Goal: Check status: Check status

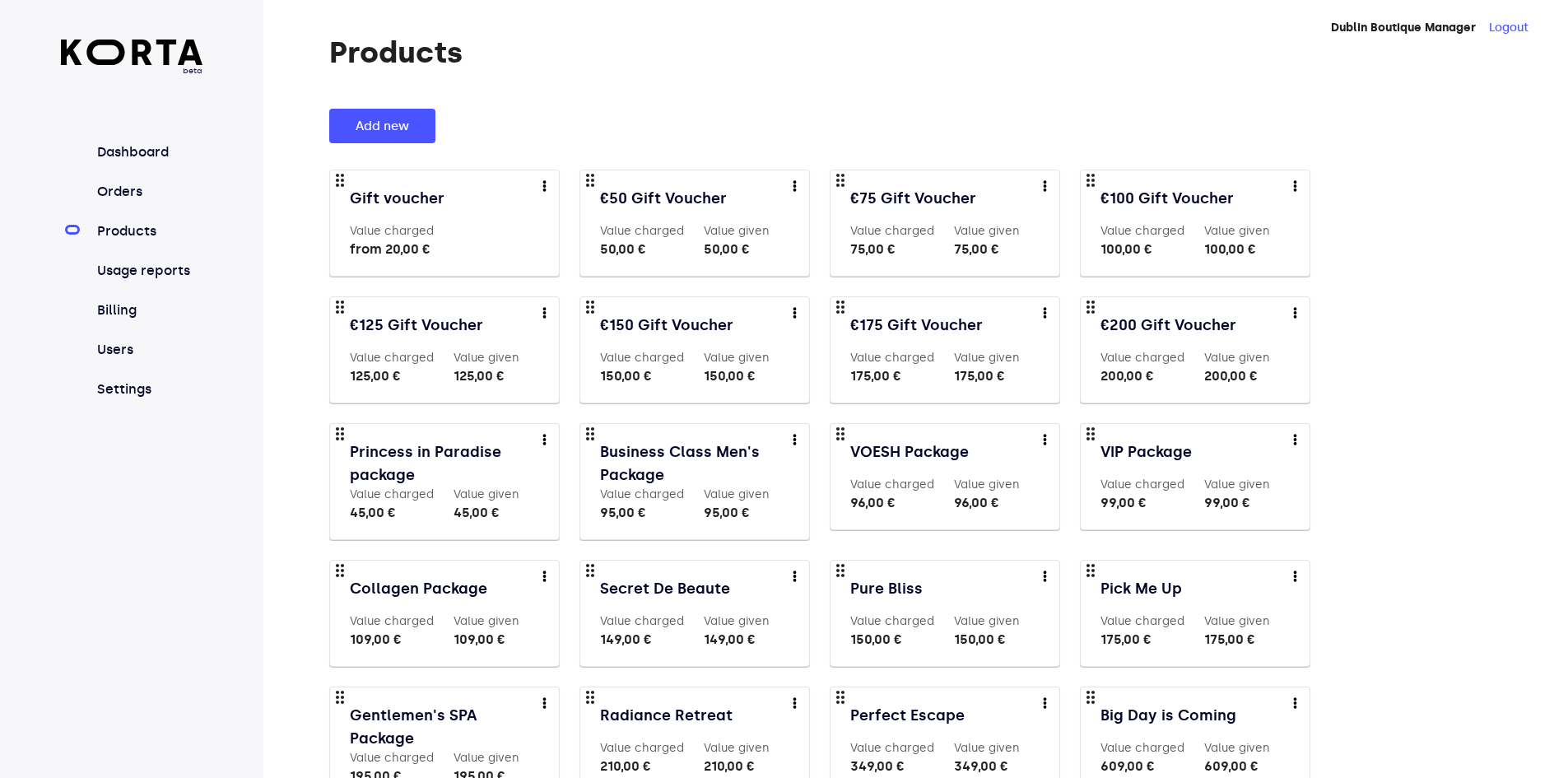
click at [132, 233] on link "Products" at bounding box center [149, 232] width 109 height 20
click at [125, 190] on link "Orders" at bounding box center [149, 192] width 109 height 20
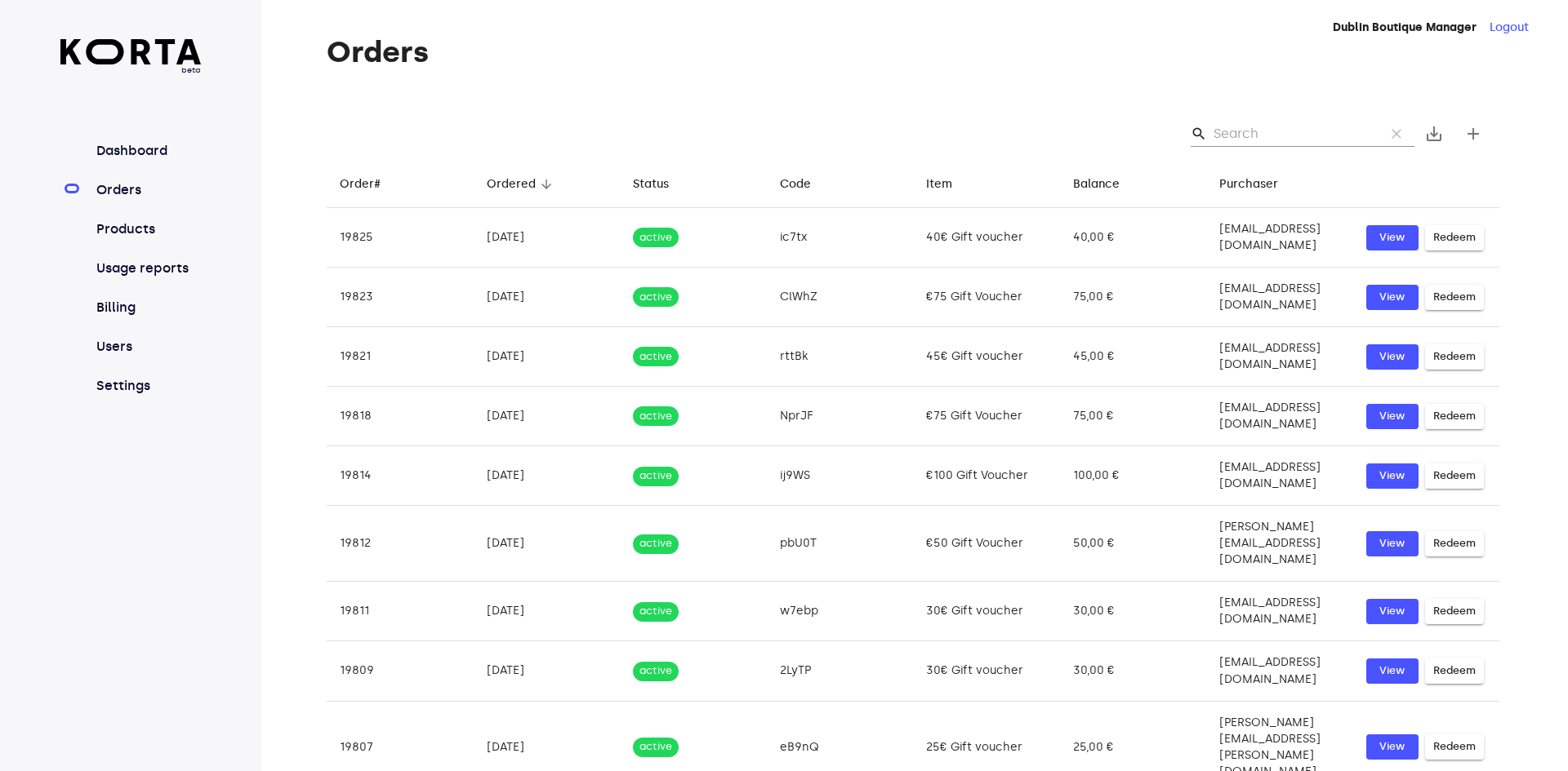
drag, startPoint x: 1259, startPoint y: 137, endPoint x: 1240, endPoint y: 145, distance: 20.6
click at [1257, 138] on input "Search" at bounding box center [1292, 134] width 158 height 26
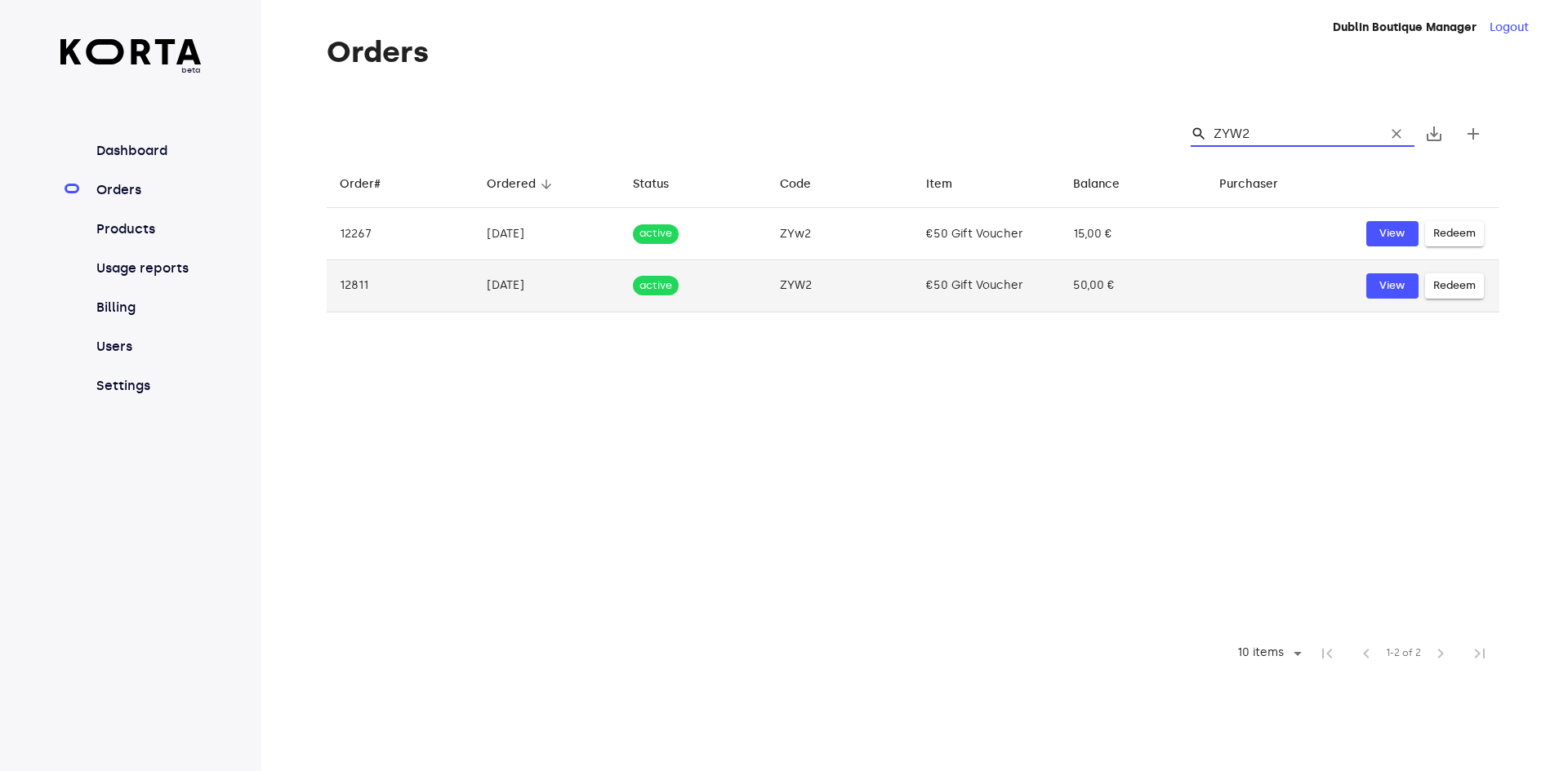
type input "ZYW2"
drag, startPoint x: 824, startPoint y: 283, endPoint x: 776, endPoint y: 277, distance: 48.4
click at [776, 277] on td "ZYW2" at bounding box center [840, 287] width 147 height 52
